Goal: Navigation & Orientation: Find specific page/section

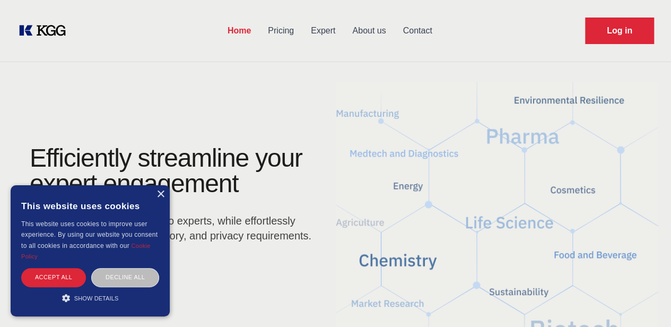
click at [344, 33] on link "Expert" at bounding box center [323, 31] width 41 height 28
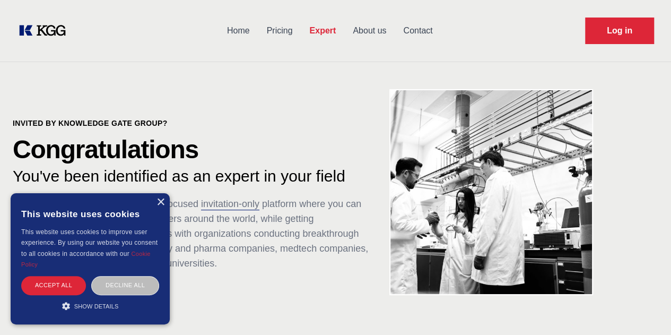
click at [156, 196] on div "× This website uses cookies This website uses cookies to improve user experienc…" at bounding box center [90, 258] width 159 height 131
click at [166, 200] on div "× This website uses cookies This website uses cookies to improve user experienc…" at bounding box center [90, 258] width 159 height 131
click at [164, 200] on div "×" at bounding box center [161, 203] width 8 height 8
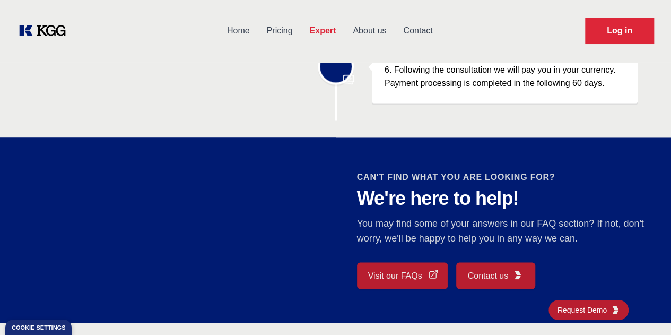
scroll to position [53, 0]
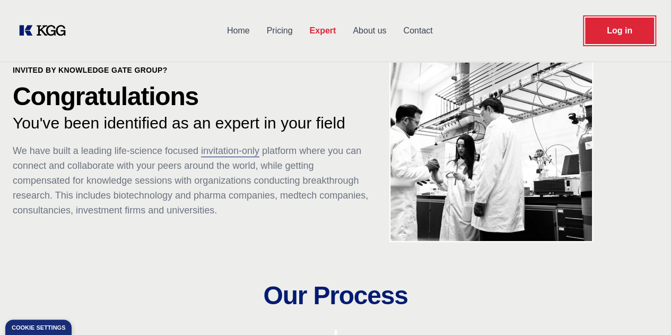
click at [636, 38] on link "Log in" at bounding box center [619, 31] width 69 height 27
click at [395, 32] on link "About us" at bounding box center [369, 31] width 50 height 28
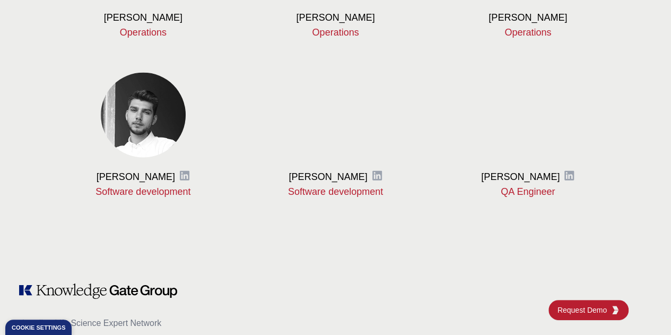
scroll to position [1115, 0]
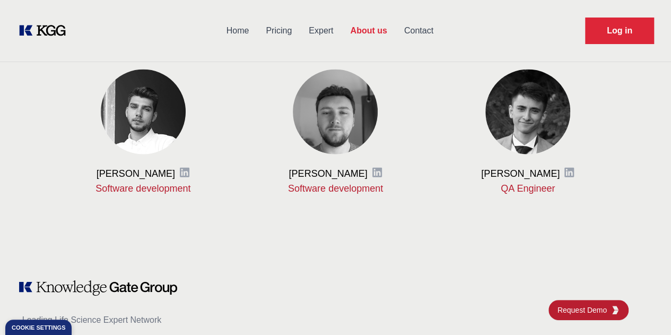
scroll to position [1009, 0]
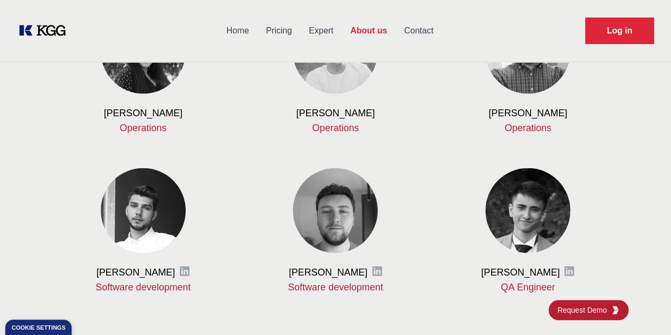
click at [142, 119] on h3 "[PERSON_NAME]" at bounding box center [143, 113] width 79 height 13
click at [140, 96] on img at bounding box center [143, 51] width 89 height 89
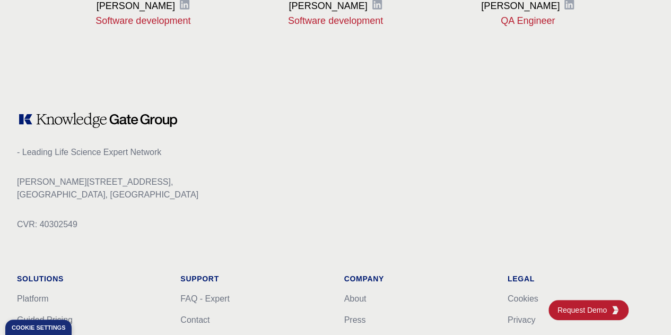
scroll to position [1327, 0]
